Goal: Transaction & Acquisition: Download file/media

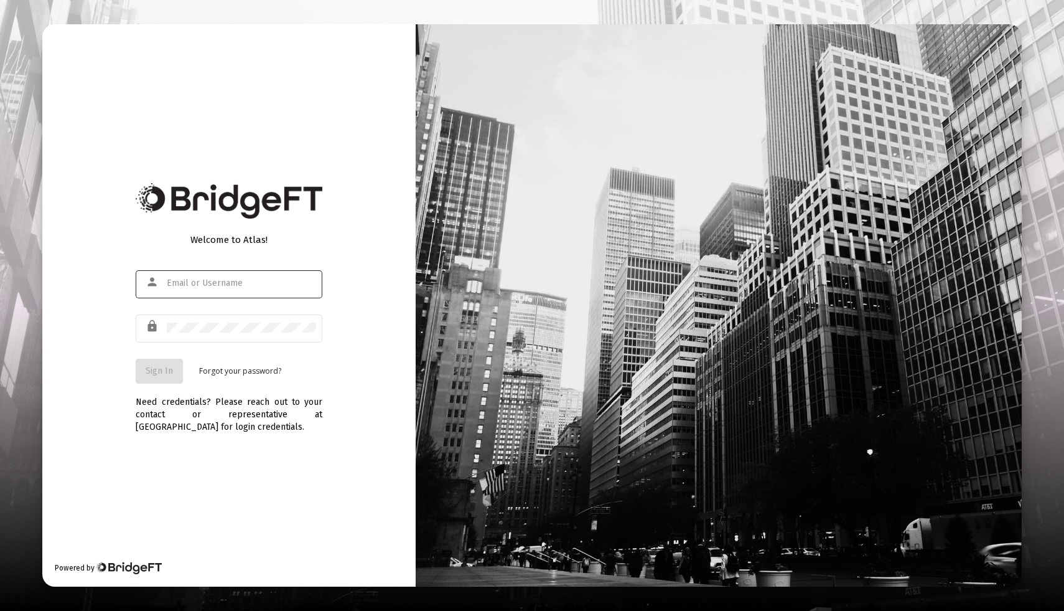
type input "[EMAIL_ADDRESS][DOMAIN_NAME]"
click at [157, 372] on span "Sign In" at bounding box center [159, 370] width 27 height 11
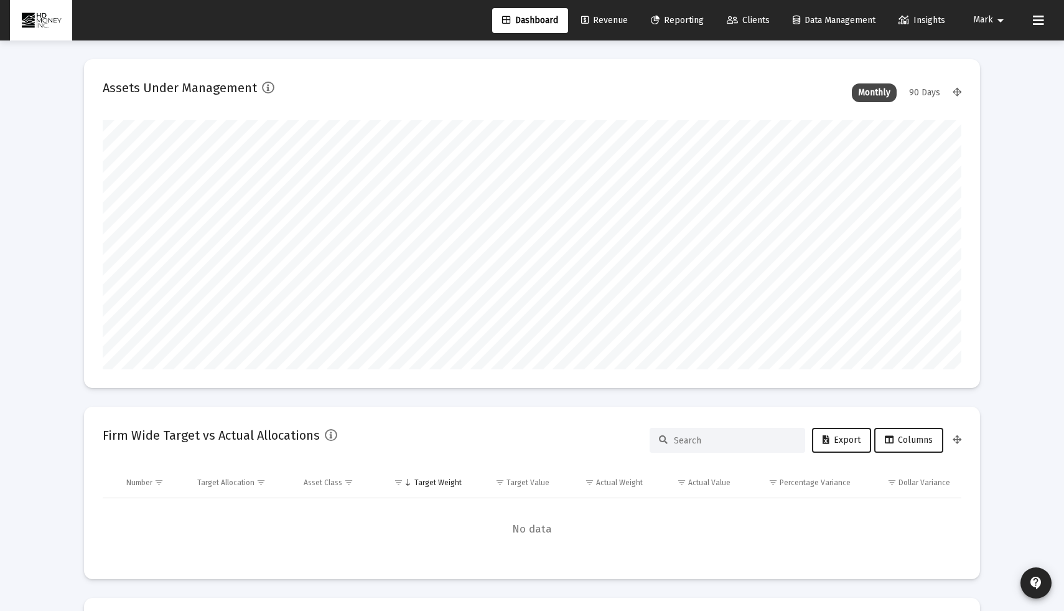
scroll to position [249, 463]
type input "[DATE]"
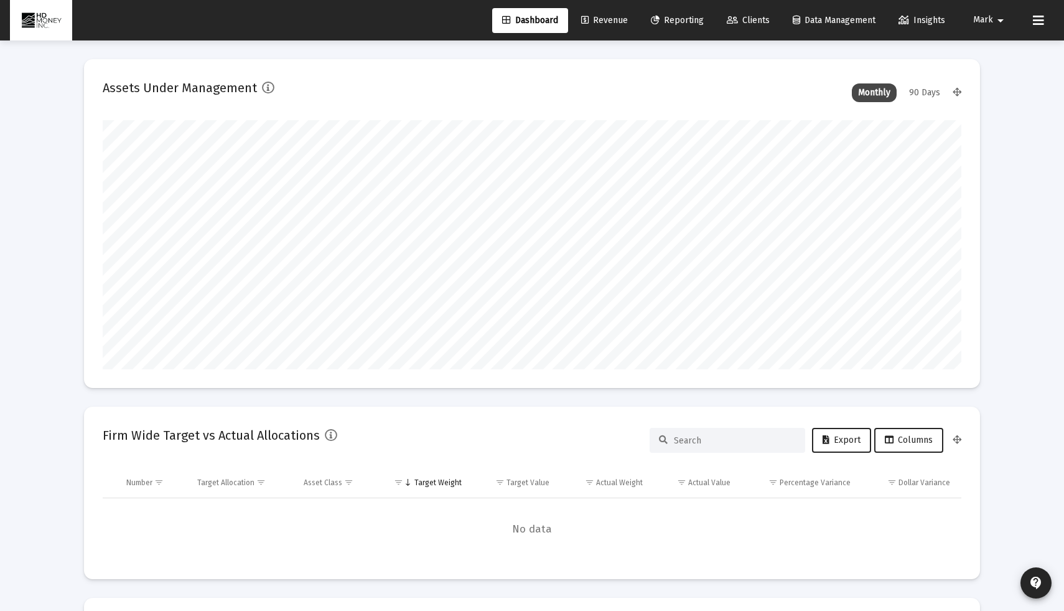
click at [675, 21] on span "Reporting" at bounding box center [677, 20] width 53 height 11
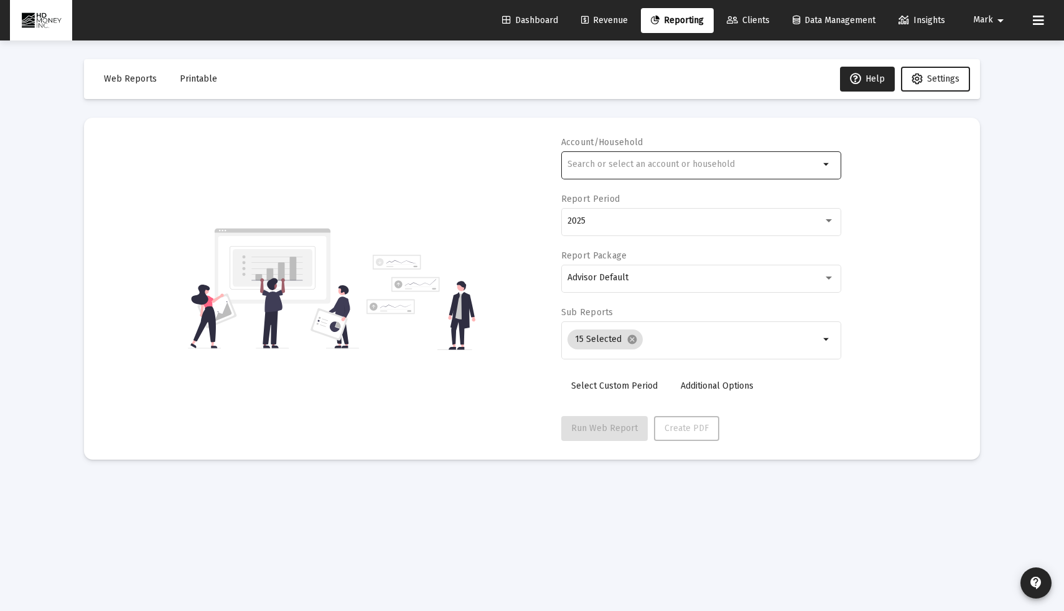
click at [609, 171] on div at bounding box center [694, 164] width 252 height 31
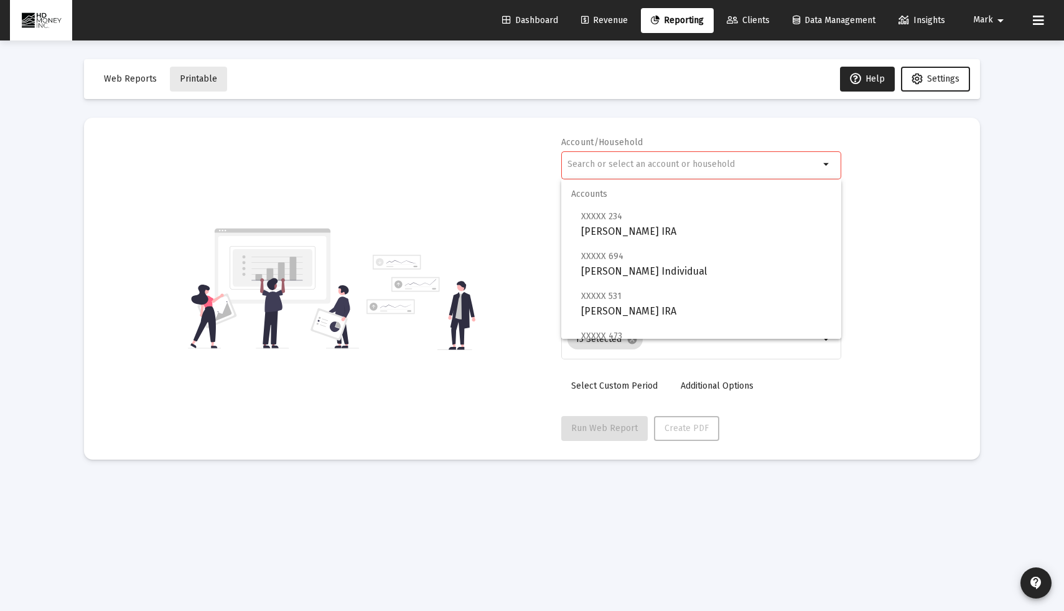
click at [198, 85] on button "Printable" at bounding box center [198, 79] width 57 height 25
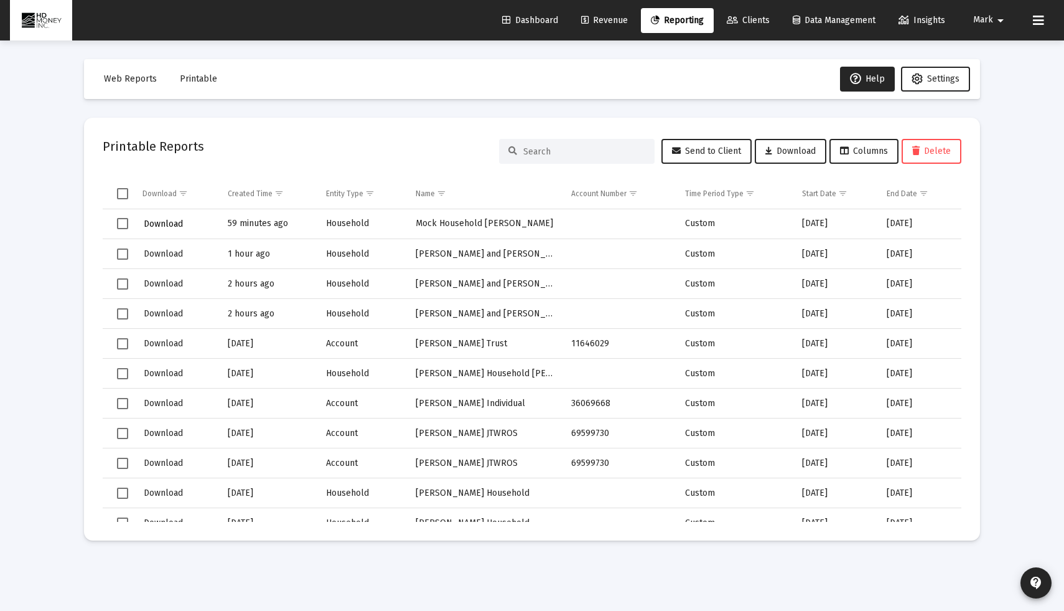
click at [158, 221] on span "Download" at bounding box center [163, 223] width 39 height 11
